Goal: Task Accomplishment & Management: Manage account settings

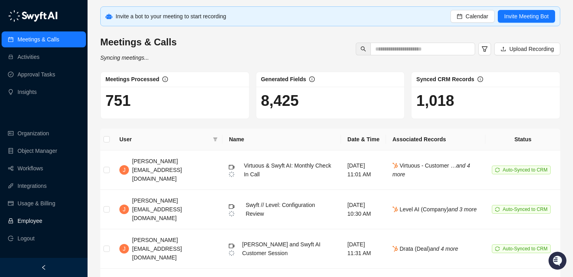
click at [39, 221] on link "Employee" at bounding box center [30, 221] width 25 height 16
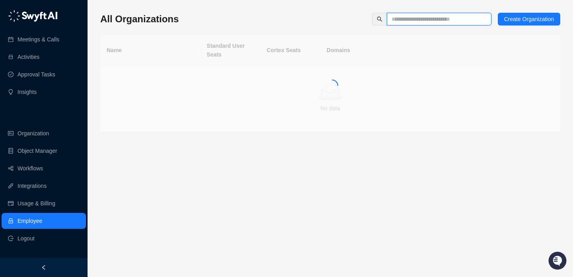
click at [415, 23] on input "text" at bounding box center [436, 19] width 89 height 9
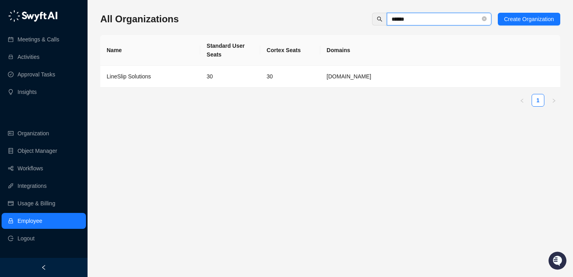
type input "******"
click at [314, 76] on td "30" at bounding box center [290, 77] width 60 height 22
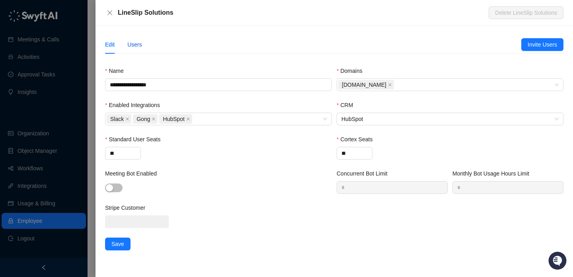
click at [142, 48] on div "Users" at bounding box center [134, 44] width 15 height 9
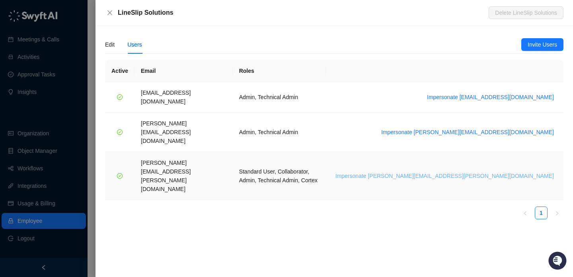
click at [519, 172] on span "Impersonate tom.tracey@lineslipsolutions.com" at bounding box center [445, 176] width 219 height 9
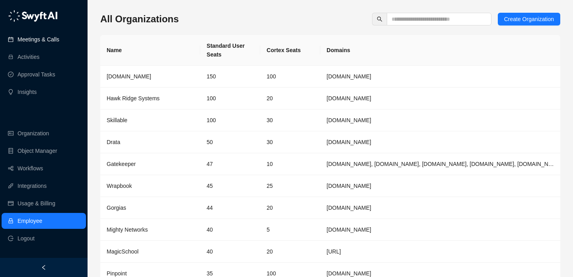
click at [24, 42] on link "Meetings & Calls" at bounding box center [39, 39] width 42 height 16
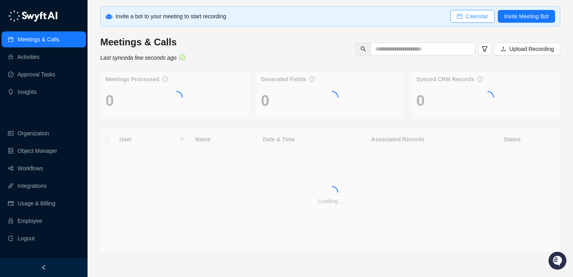
click at [461, 20] on button "Calendar" at bounding box center [473, 16] width 44 height 13
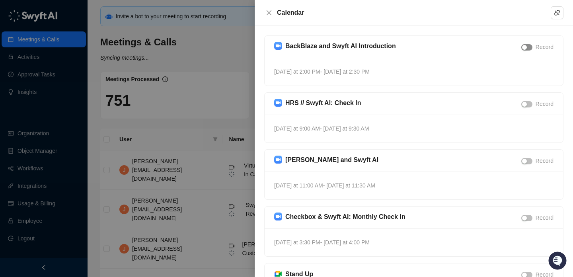
click at [528, 47] on span "button" at bounding box center [526, 47] width 11 height 6
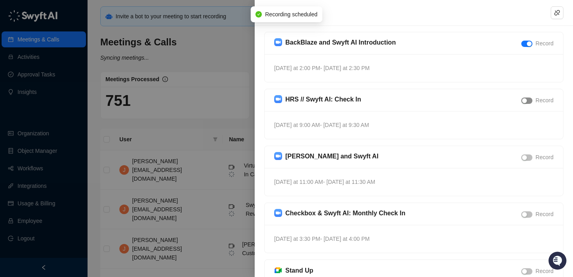
click at [527, 102] on span "button" at bounding box center [526, 101] width 11 height 6
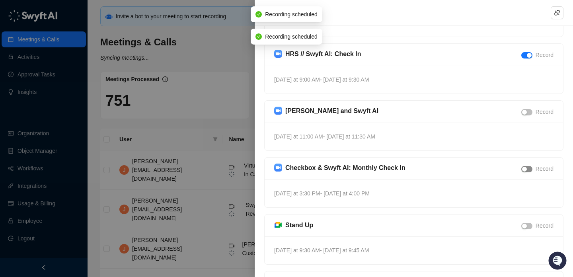
click at [528, 168] on span "button" at bounding box center [526, 169] width 11 height 6
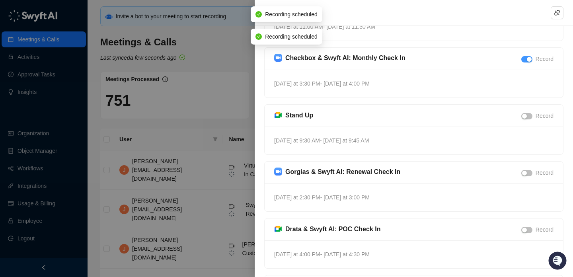
scroll to position [160, 0]
click at [528, 172] on span "button" at bounding box center [526, 172] width 11 height 6
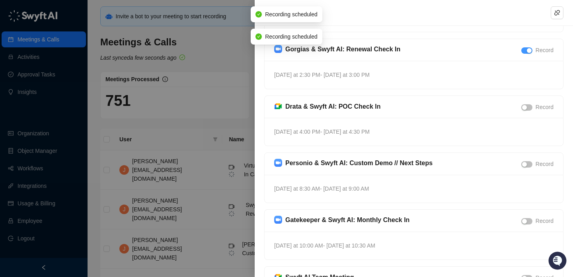
scroll to position [282, 0]
click at [526, 164] on div "button" at bounding box center [524, 164] width 5 height 5
click at [528, 221] on span "button" at bounding box center [526, 221] width 11 height 6
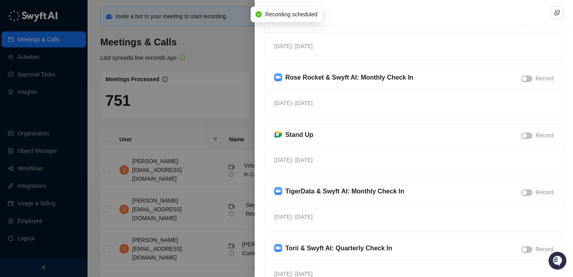
scroll to position [765, 0]
click at [525, 79] on div "button" at bounding box center [524, 78] width 5 height 5
click at [526, 249] on div "button" at bounding box center [524, 249] width 5 height 5
click at [527, 191] on span "button" at bounding box center [526, 192] width 11 height 6
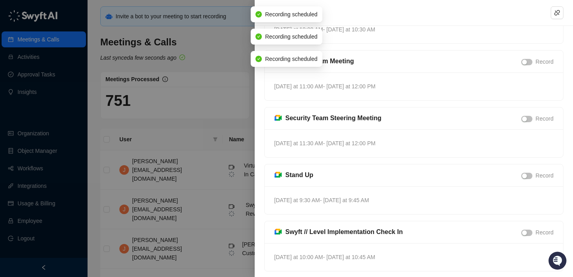
scroll to position [496, 0]
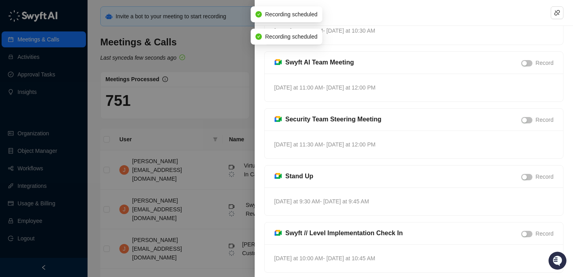
click at [190, 70] on div at bounding box center [286, 138] width 573 height 277
